Goal: Use online tool/utility: Utilize a website feature to perform a specific function

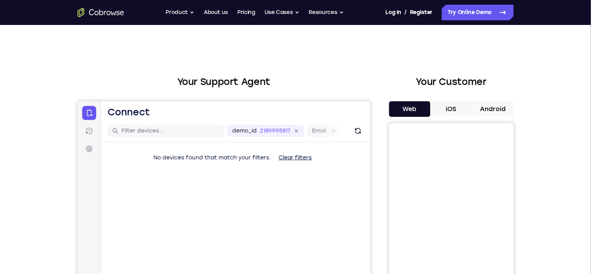
click at [490, 102] on button "Android" at bounding box center [493, 109] width 42 height 16
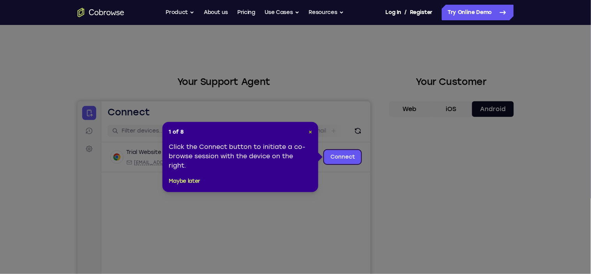
click at [310, 132] on span "×" at bounding box center [311, 132] width 4 height 7
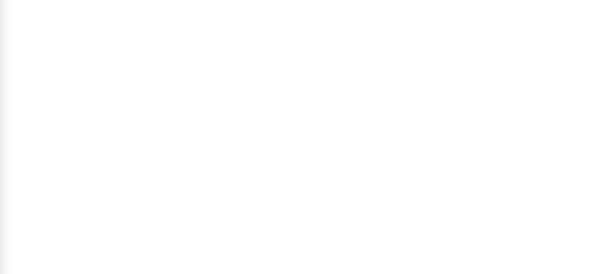
scroll to position [123, 0]
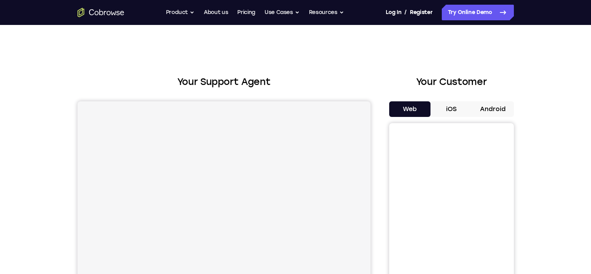
click at [489, 106] on button "Android" at bounding box center [493, 109] width 42 height 16
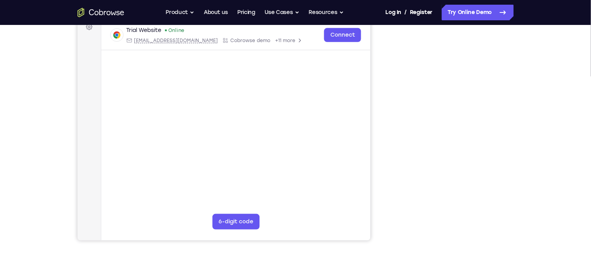
scroll to position [85, 0]
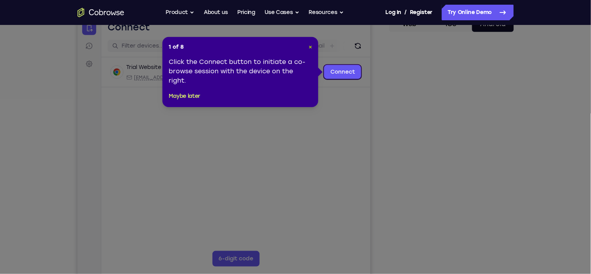
click at [310, 49] on span "×" at bounding box center [311, 47] width 4 height 7
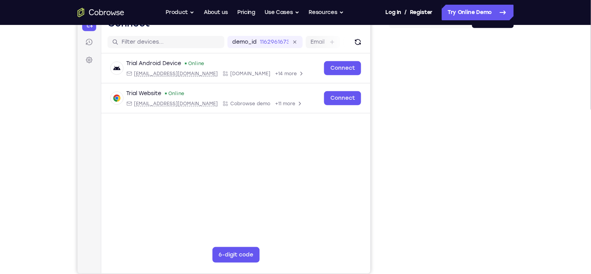
scroll to position [88, 0]
click at [510, 258] on div at bounding box center [451, 155] width 125 height 240
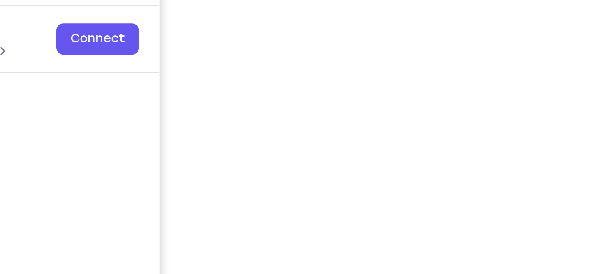
scroll to position [110, 0]
